Goal: Task Accomplishment & Management: Manage account settings

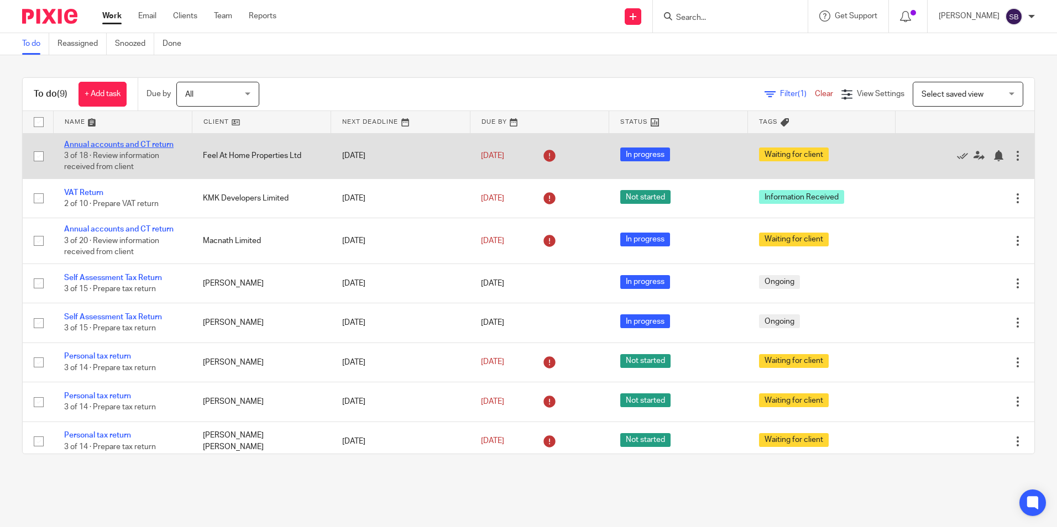
click at [94, 141] on link "Annual accounts and CT return" at bounding box center [118, 145] width 109 height 8
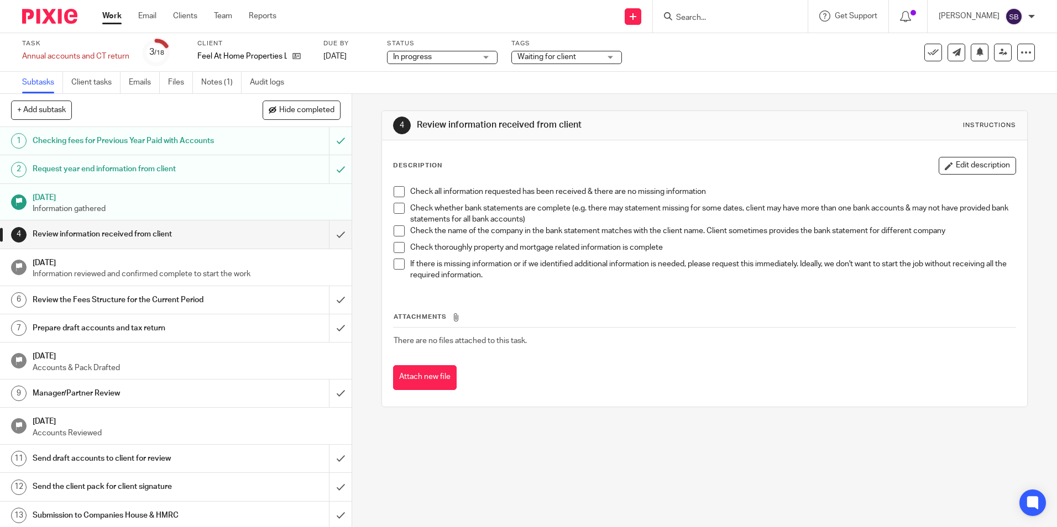
click at [543, 55] on span "Waiting for client" at bounding box center [546, 57] width 59 height 8
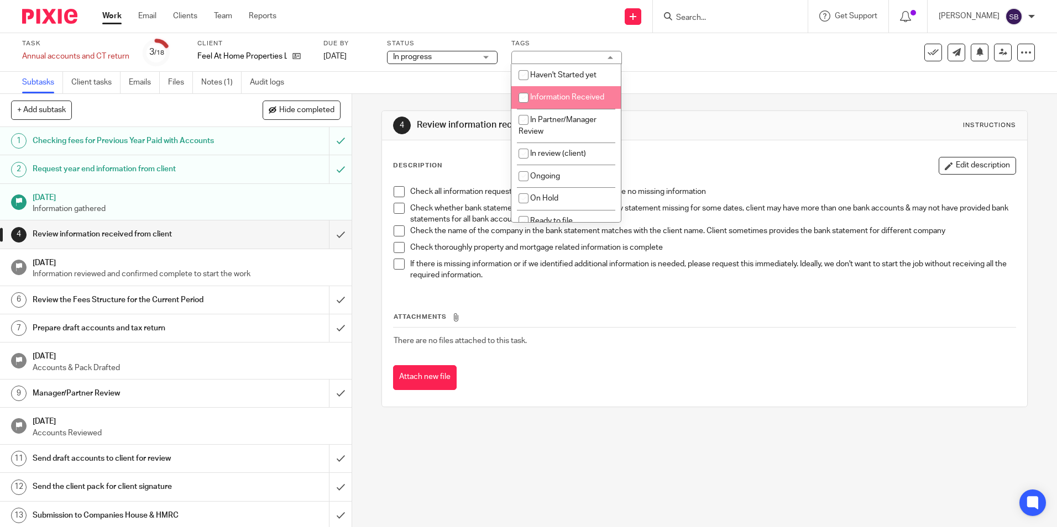
click at [535, 99] on span "Information Received" at bounding box center [567, 97] width 74 height 8
checkbox input "true"
click at [681, 70] on div "Task Annual accounts and CT return Save Annual accounts and CT return 3 /18 Cli…" at bounding box center [528, 52] width 1057 height 39
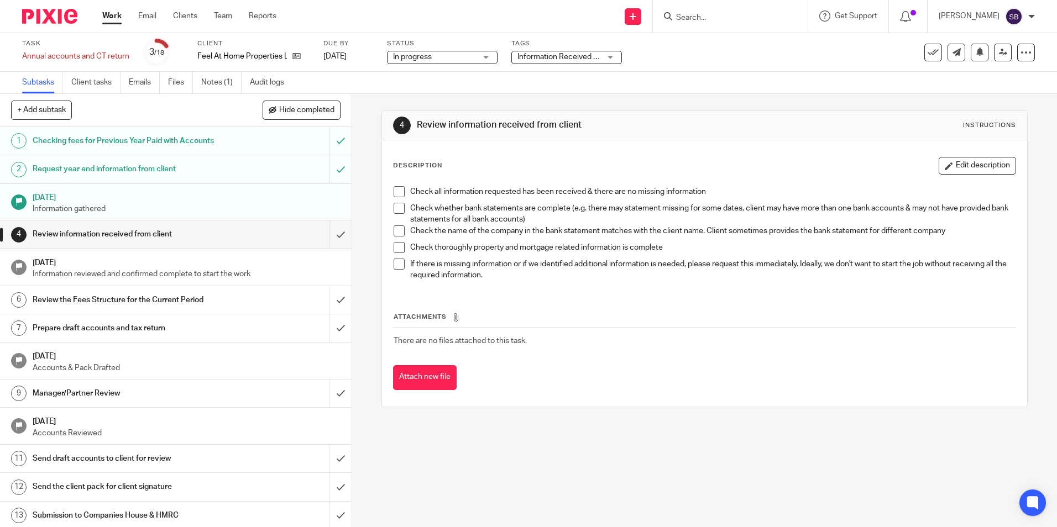
click at [446, 56] on span "In progress" at bounding box center [434, 57] width 83 height 12
click at [691, 53] on div "Task Annual accounts and CT return Save Annual accounts and CT return 3 /18 Cli…" at bounding box center [444, 52] width 844 height 27
click at [109, 21] on link "Work" at bounding box center [111, 16] width 19 height 11
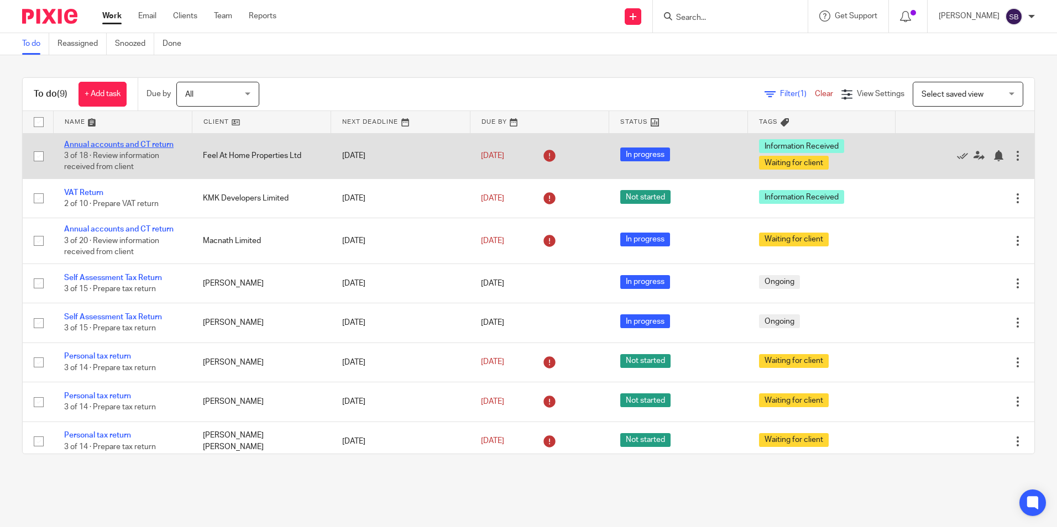
click at [130, 145] on link "Annual accounts and CT return" at bounding box center [118, 145] width 109 height 8
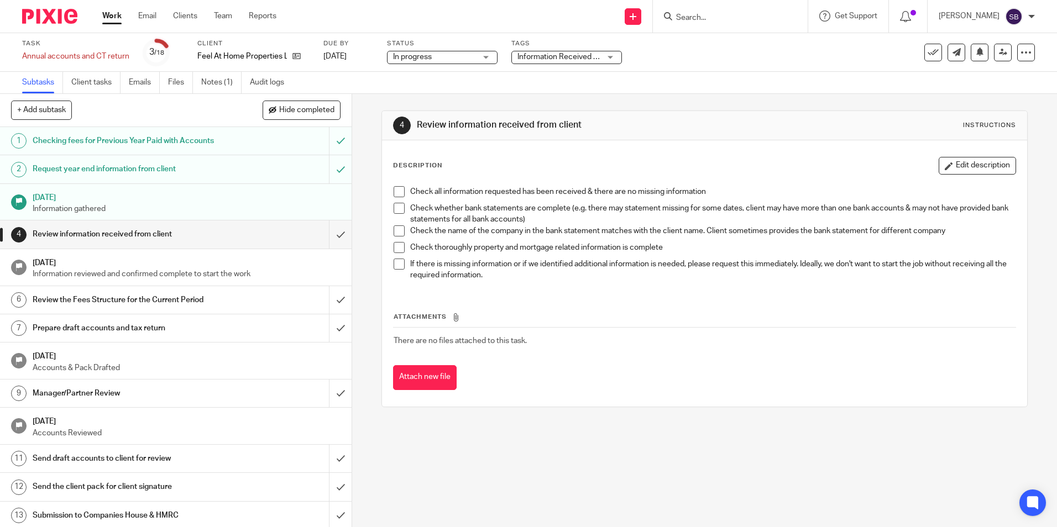
click at [532, 62] on span "Information Received + 1" at bounding box center [558, 57] width 83 height 12
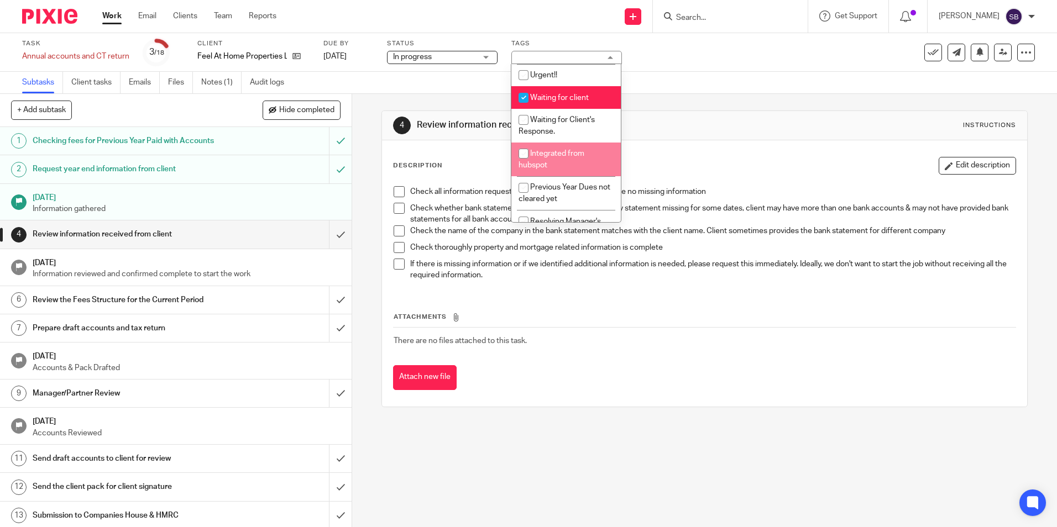
scroll to position [166, 0]
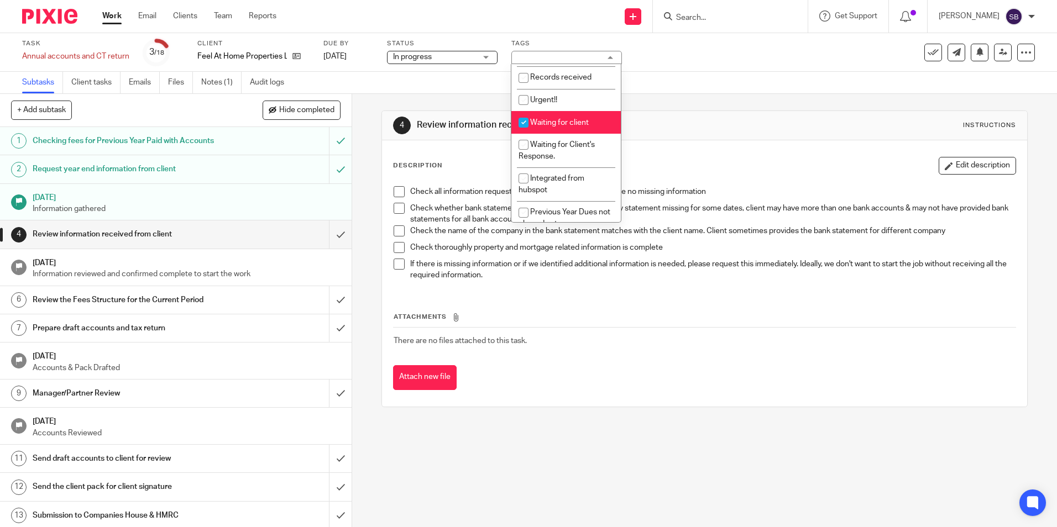
click at [554, 122] on span "Waiting for client" at bounding box center [559, 123] width 59 height 8
checkbox input "false"
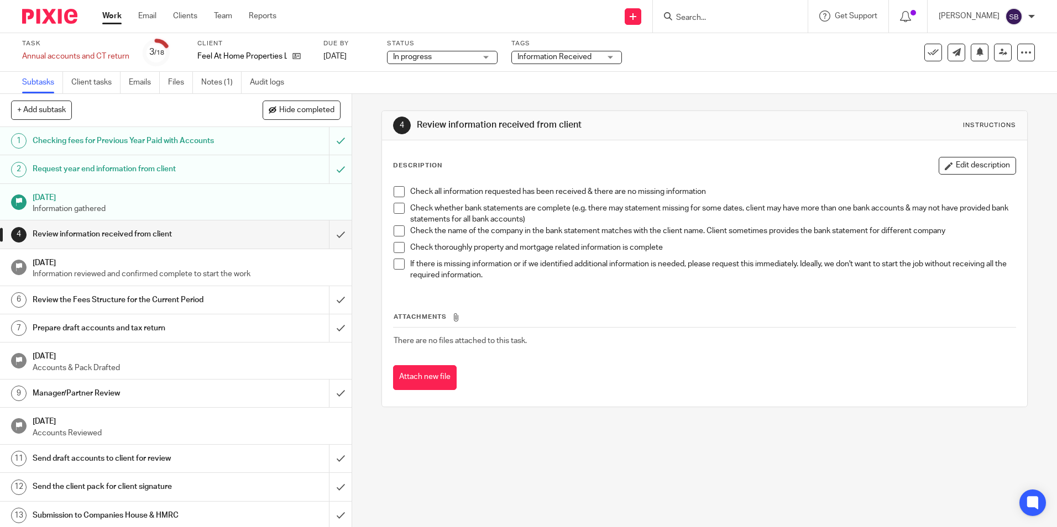
click at [633, 98] on div "4 Review information received from client Instructions Description Edit descrip…" at bounding box center [704, 259] width 646 height 330
click at [108, 18] on link "Work" at bounding box center [111, 16] width 19 height 11
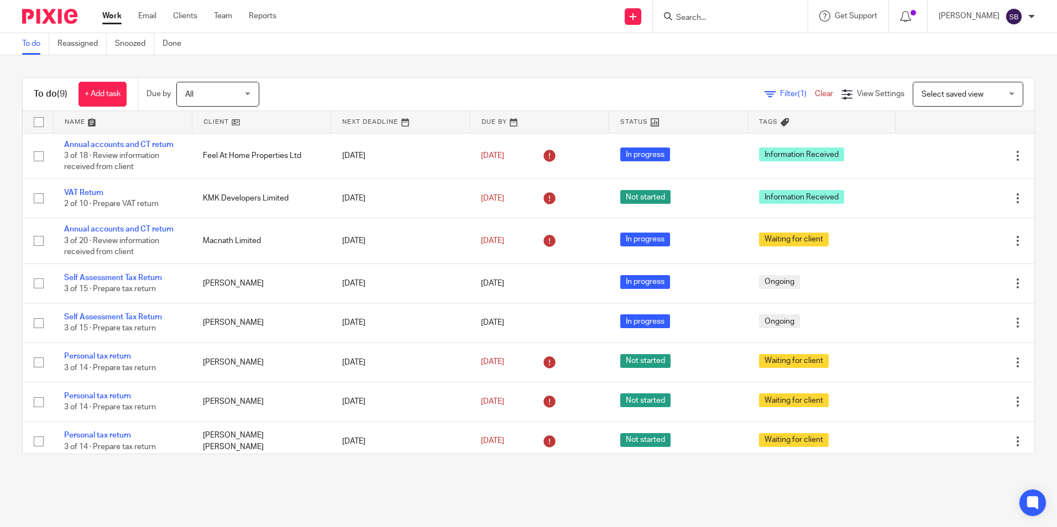
click at [707, 13] on input "Search" at bounding box center [725, 18] width 100 height 10
type input "awm"
click at [725, 46] on link at bounding box center [773, 47] width 201 height 25
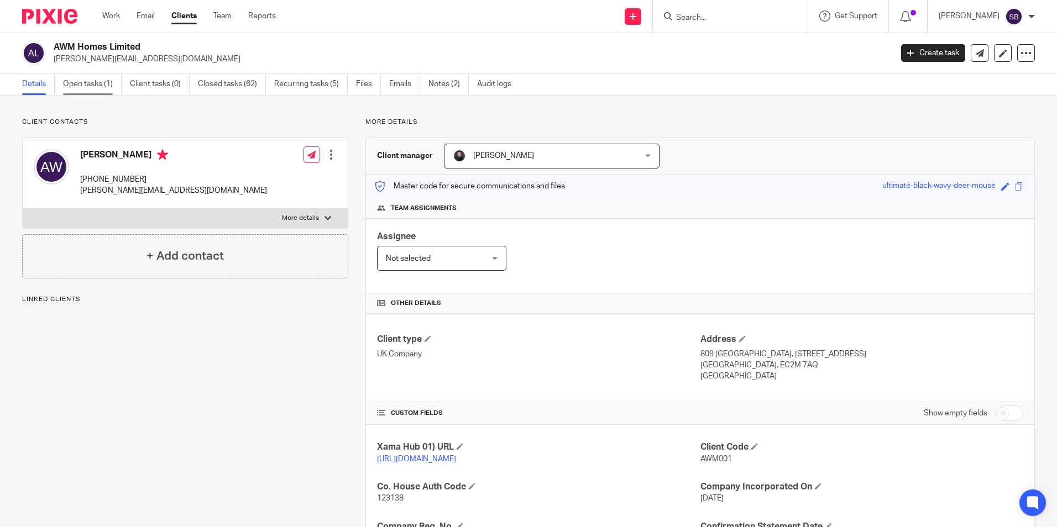
click at [97, 89] on link "Open tasks (1)" at bounding box center [92, 85] width 59 height 22
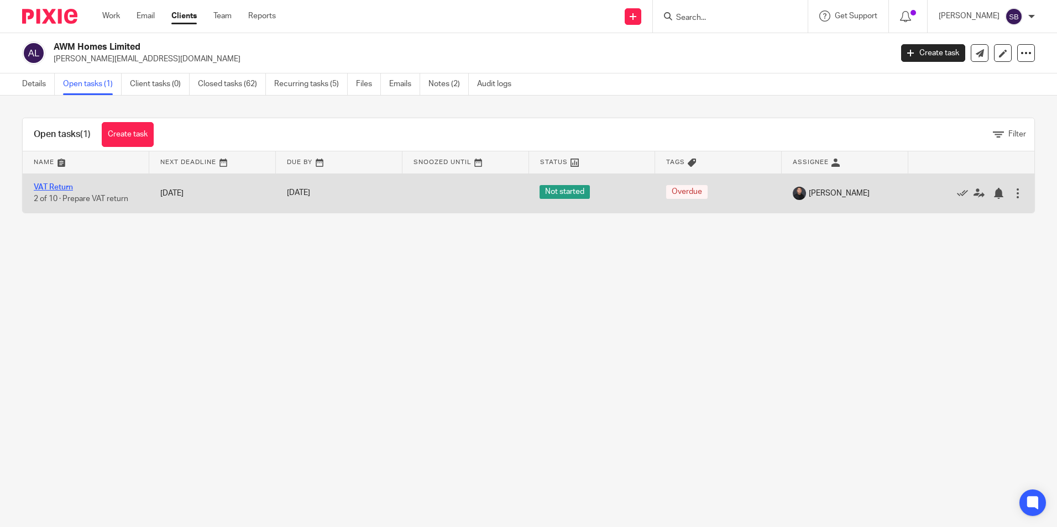
click at [61, 186] on link "VAT Return" at bounding box center [53, 188] width 39 height 8
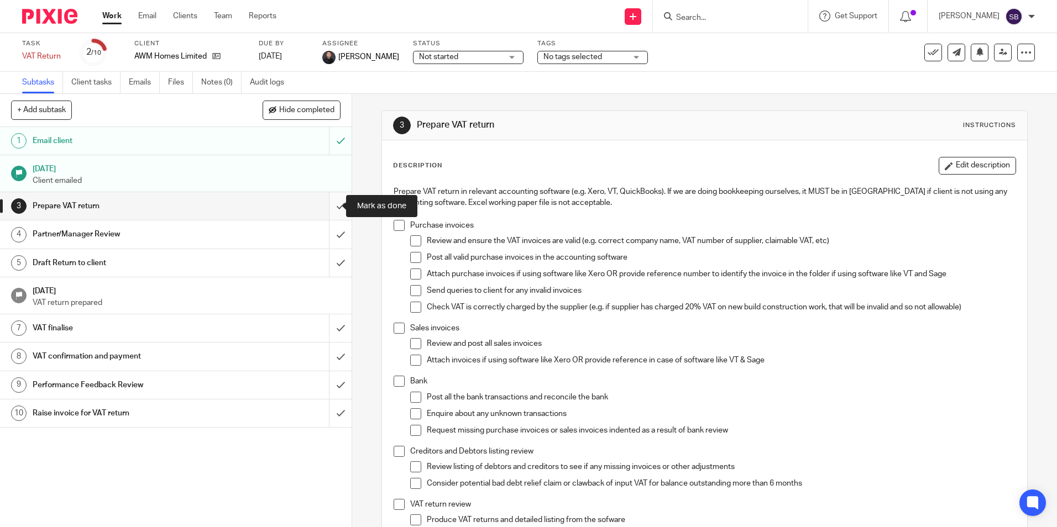
click at [327, 203] on input "submit" at bounding box center [176, 206] width 352 height 28
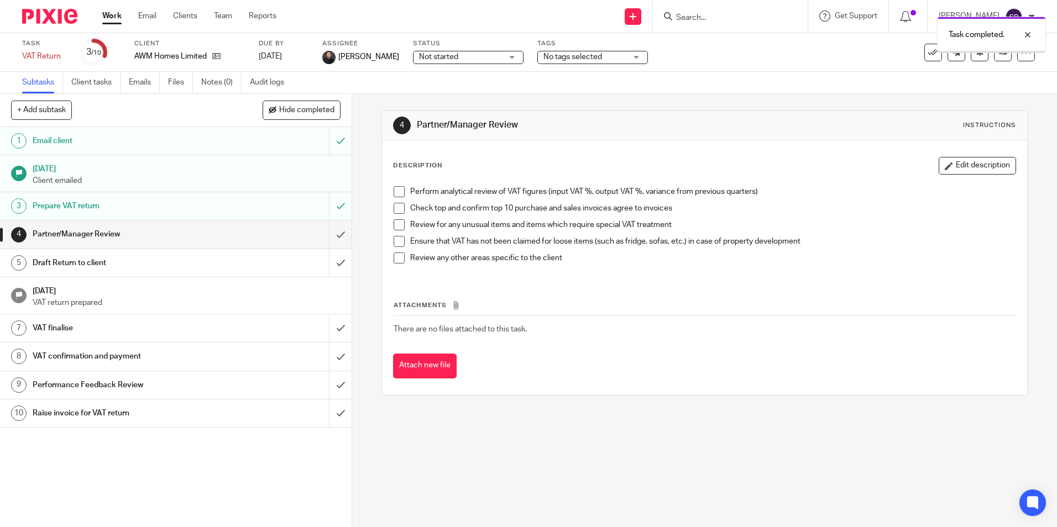
click at [586, 57] on span "No tags selected" at bounding box center [572, 57] width 59 height 8
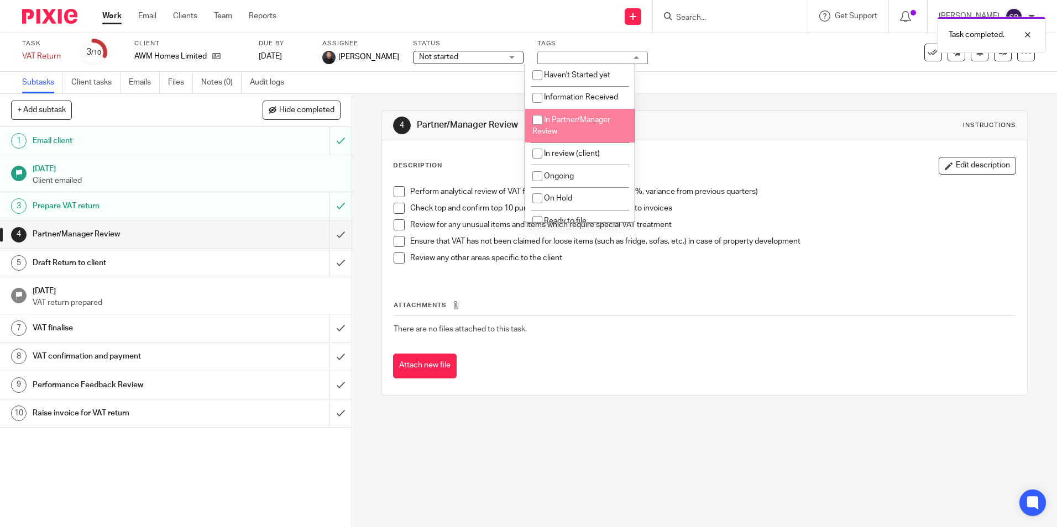
click at [574, 127] on li "In Partner/Manager Review" at bounding box center [579, 126] width 109 height 34
checkbox input "true"
click at [680, 74] on div "Subtasks Client tasks Emails Files Notes (0) Audit logs" at bounding box center [528, 83] width 1057 height 22
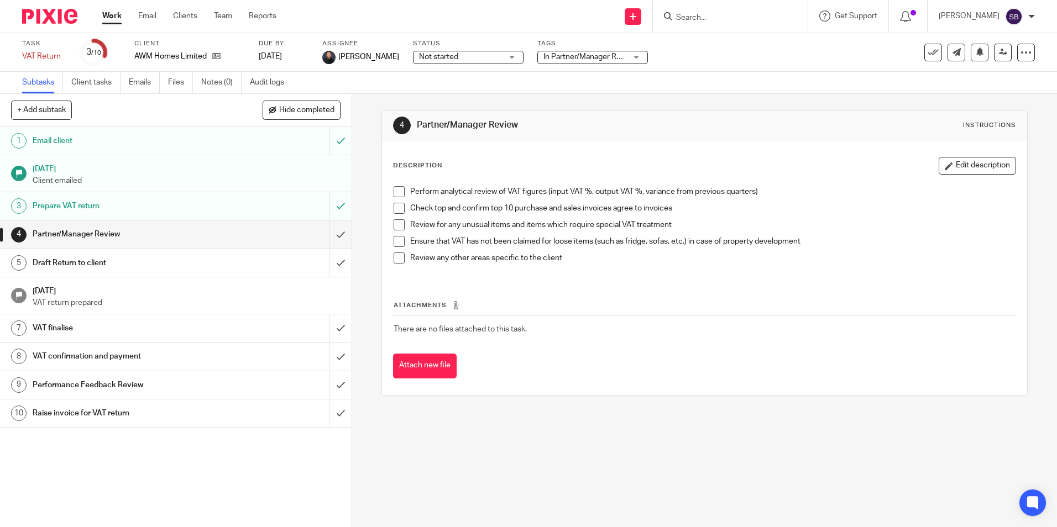
click at [114, 15] on link "Work" at bounding box center [111, 16] width 19 height 11
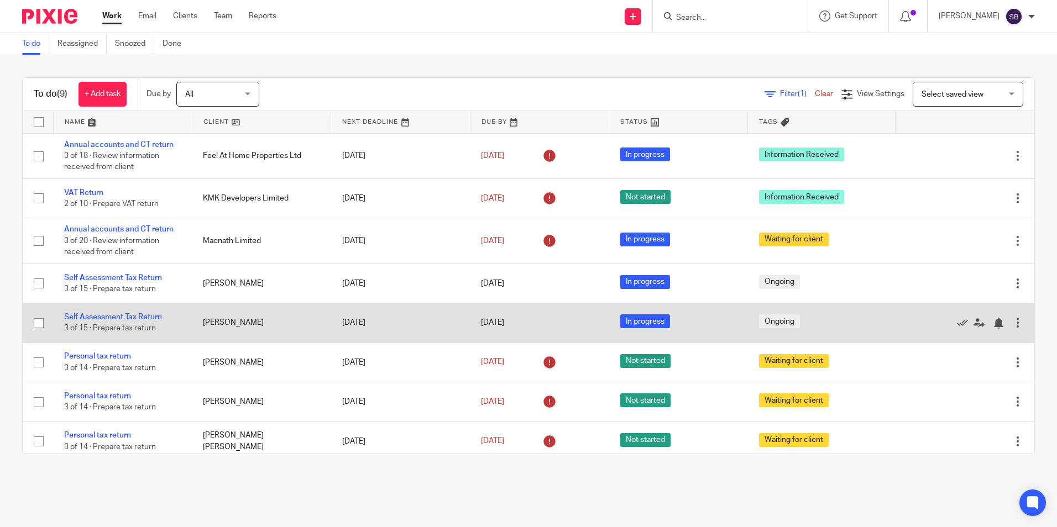
scroll to position [46, 0]
